Goal: Check status: Check status

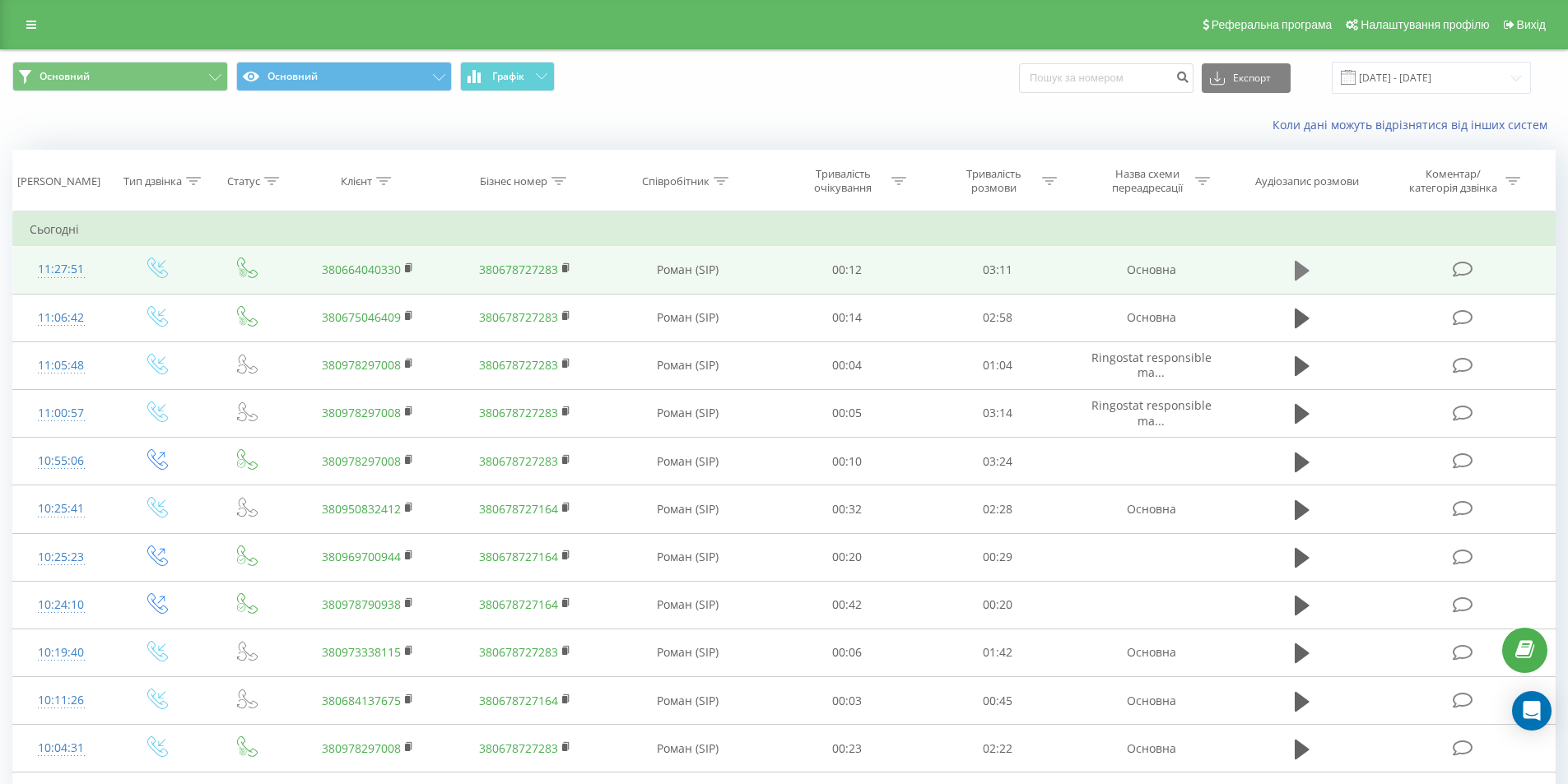
click at [1301, 272] on icon at bounding box center [1302, 271] width 15 height 20
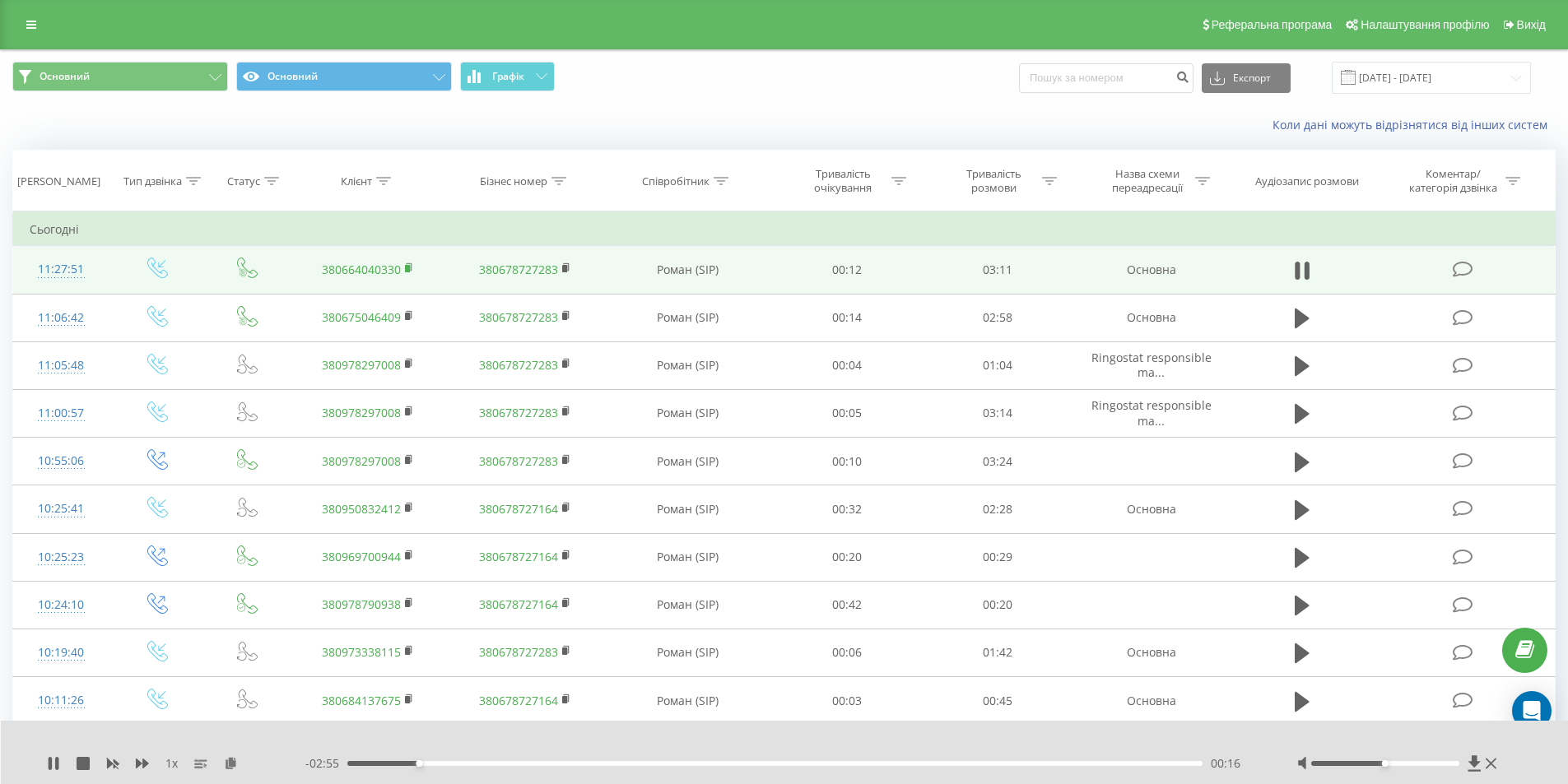
click at [411, 264] on icon at bounding box center [409, 267] width 6 height 8
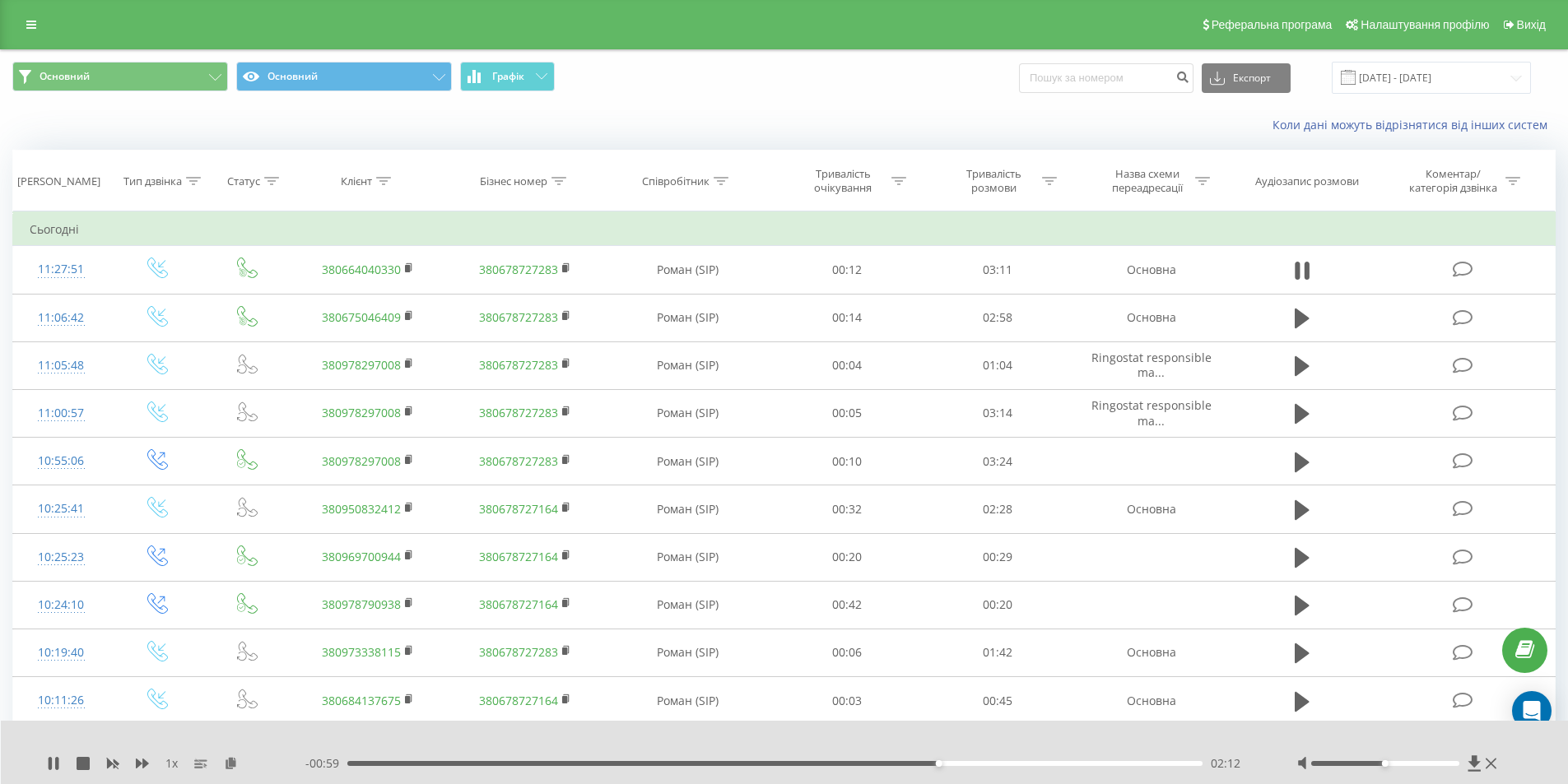
click at [1042, 760] on div "- 00:59 02:12 02:12" at bounding box center [780, 763] width 950 height 17
click at [1045, 761] on div "02:36" at bounding box center [775, 763] width 856 height 5
click at [53, 760] on icon at bounding box center [53, 763] width 13 height 13
click at [51, 762] on icon at bounding box center [54, 763] width 10 height 13
click at [55, 763] on icon at bounding box center [53, 763] width 13 height 13
